Goal: Task Accomplishment & Management: Manage account settings

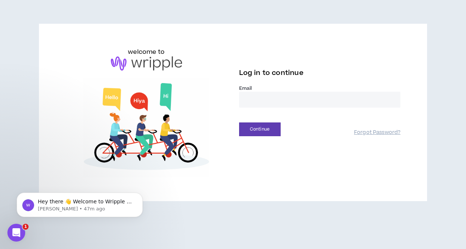
click at [253, 95] on input "email" at bounding box center [320, 100] width 162 height 16
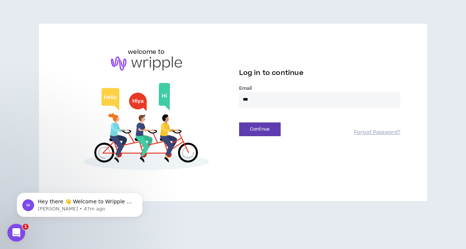
type input "**********"
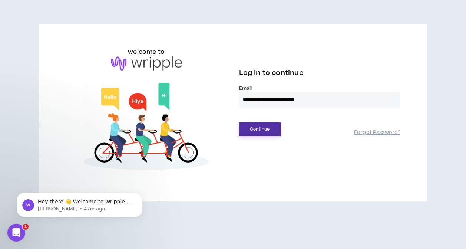
click at [254, 134] on button "Continue" at bounding box center [260, 129] width 42 height 14
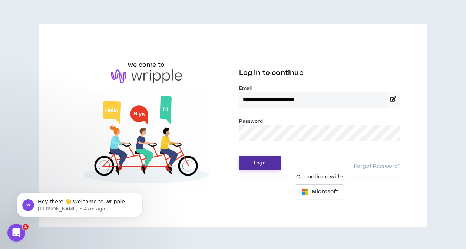
click at [262, 163] on button "Login" at bounding box center [260, 163] width 42 height 14
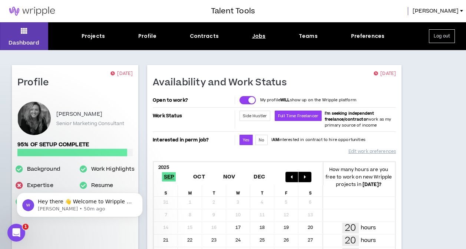
click at [258, 36] on div "Jobs" at bounding box center [259, 36] width 14 height 8
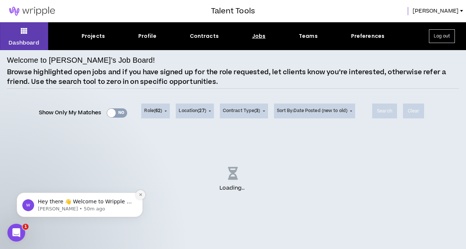
click at [140, 194] on icon "Dismiss notification" at bounding box center [140, 194] width 3 height 3
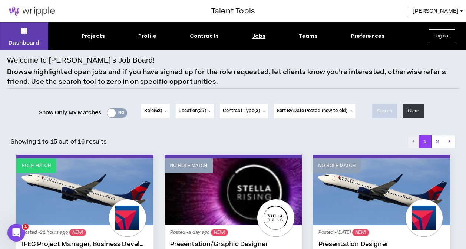
click at [25, 119] on div "Show Only My Matches Yes No Role ( 62 ) 62 Selected Edit Done Experience & Desi…" at bounding box center [233, 111] width 452 height 30
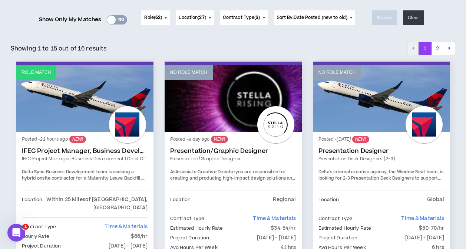
scroll to position [97, 0]
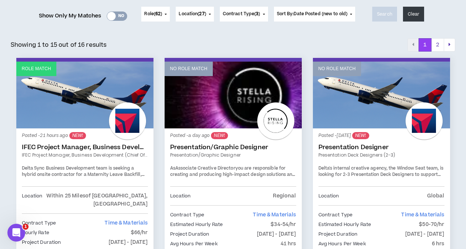
click at [63, 147] on link "IFEC Project Manager, Business Development (Chief of Staff)" at bounding box center [85, 146] width 126 height 7
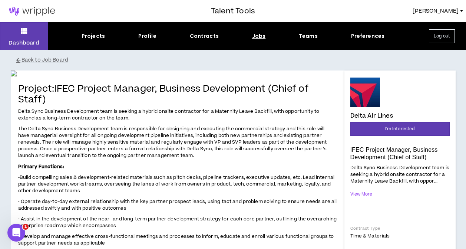
scroll to position [1, 0]
